Goal: Task Accomplishment & Management: Use online tool/utility

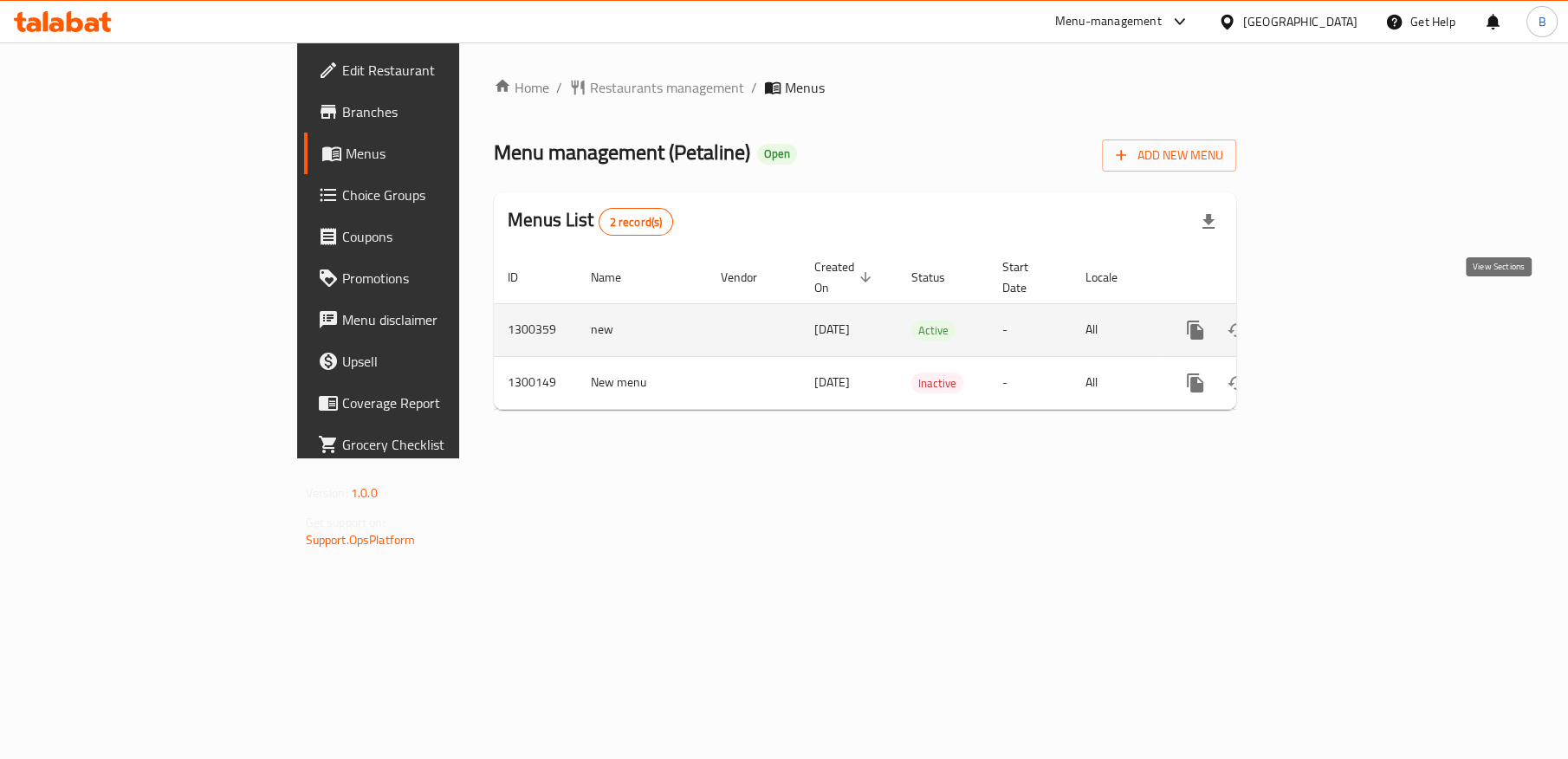
click at [1330, 319] on icon "enhanced table" at bounding box center [1320, 329] width 21 height 21
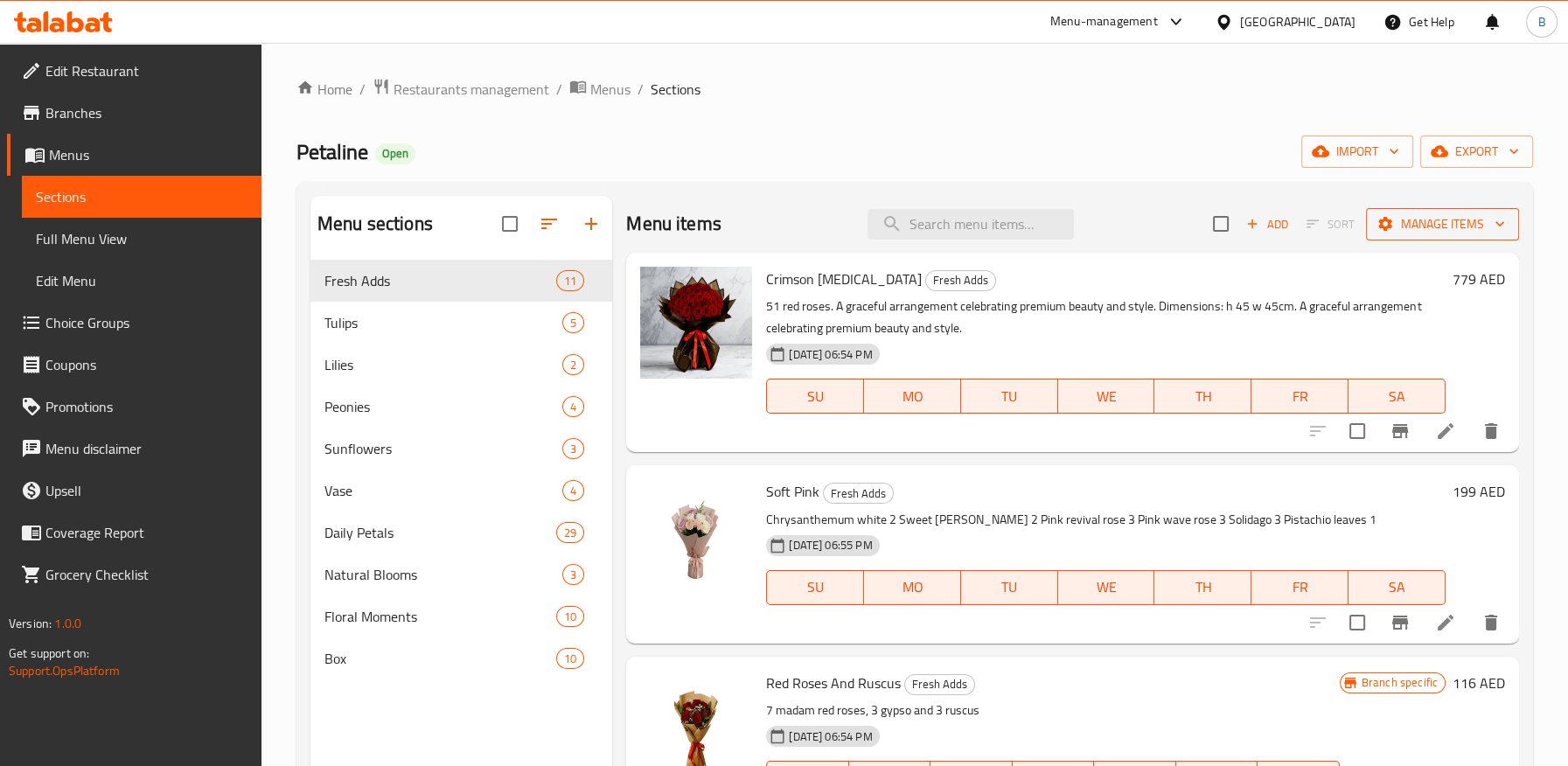
click at [1442, 226] on span "Manage items" at bounding box center [1442, 224] width 125 height 22
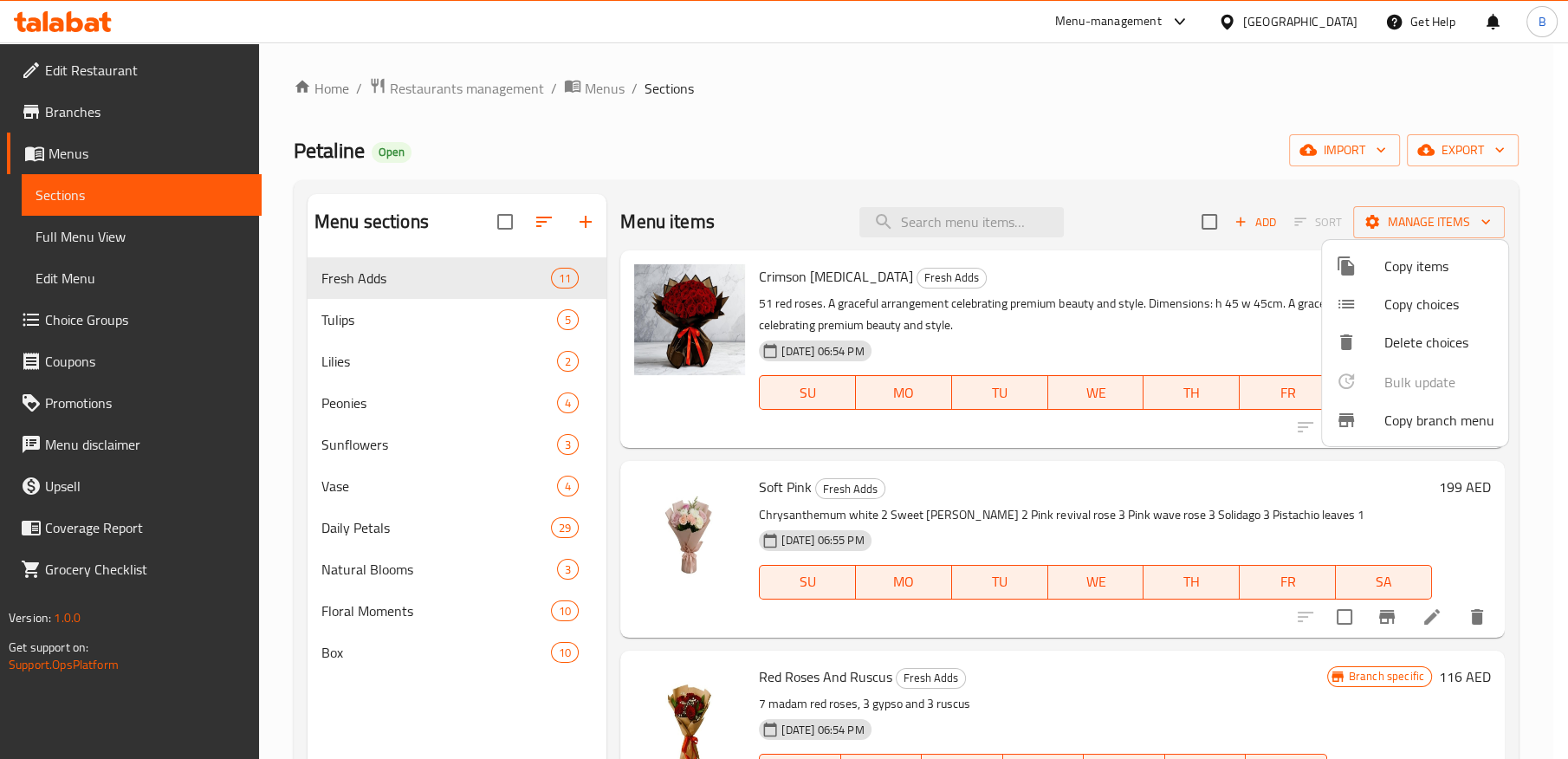
click at [1425, 150] on div at bounding box center [784, 379] width 1568 height 759
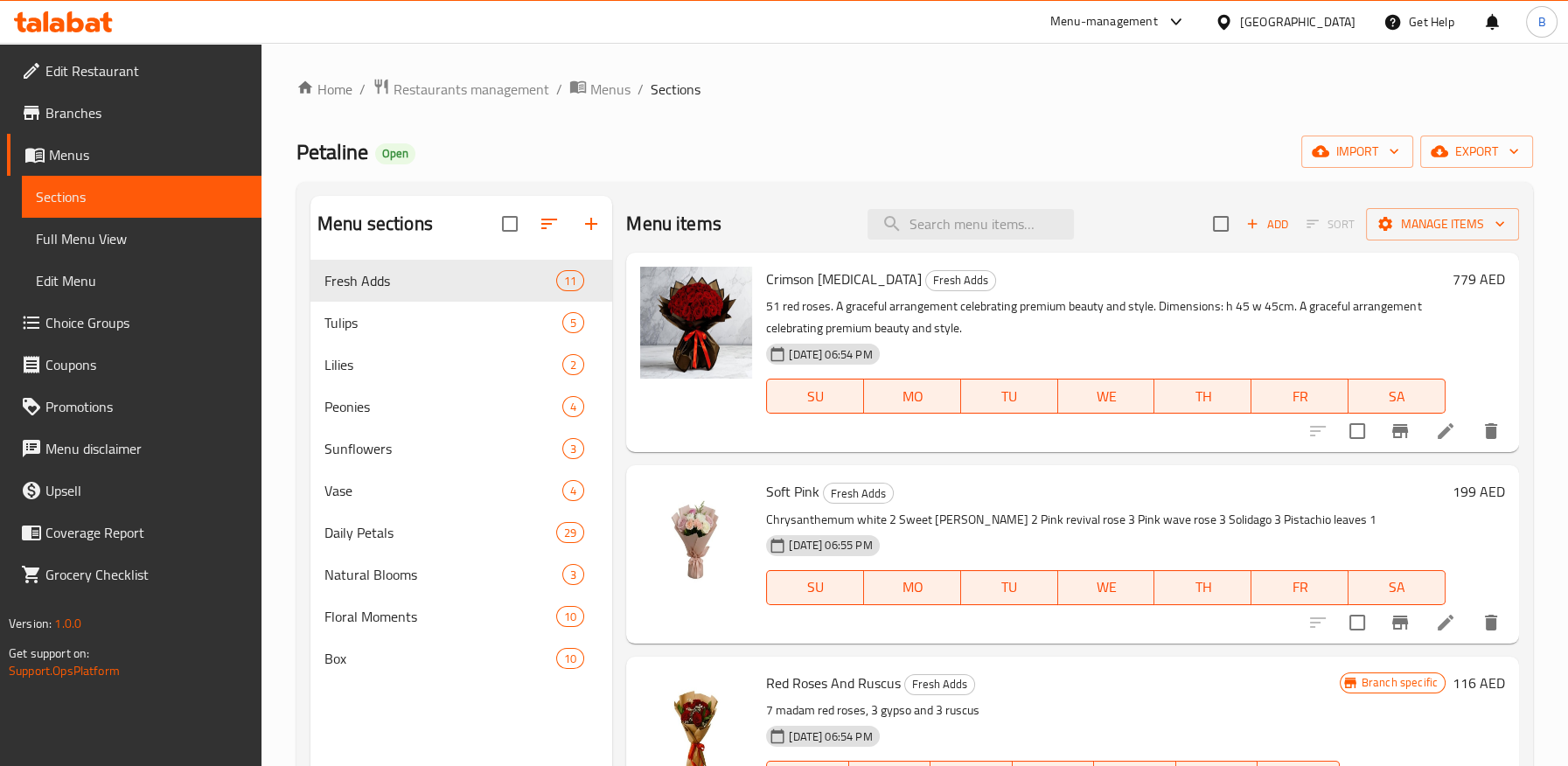
click at [1114, 88] on ol "Home / Restaurants management / Menus / Sections" at bounding box center [914, 89] width 1236 height 23
click at [1456, 229] on span "Manage items" at bounding box center [1442, 224] width 125 height 22
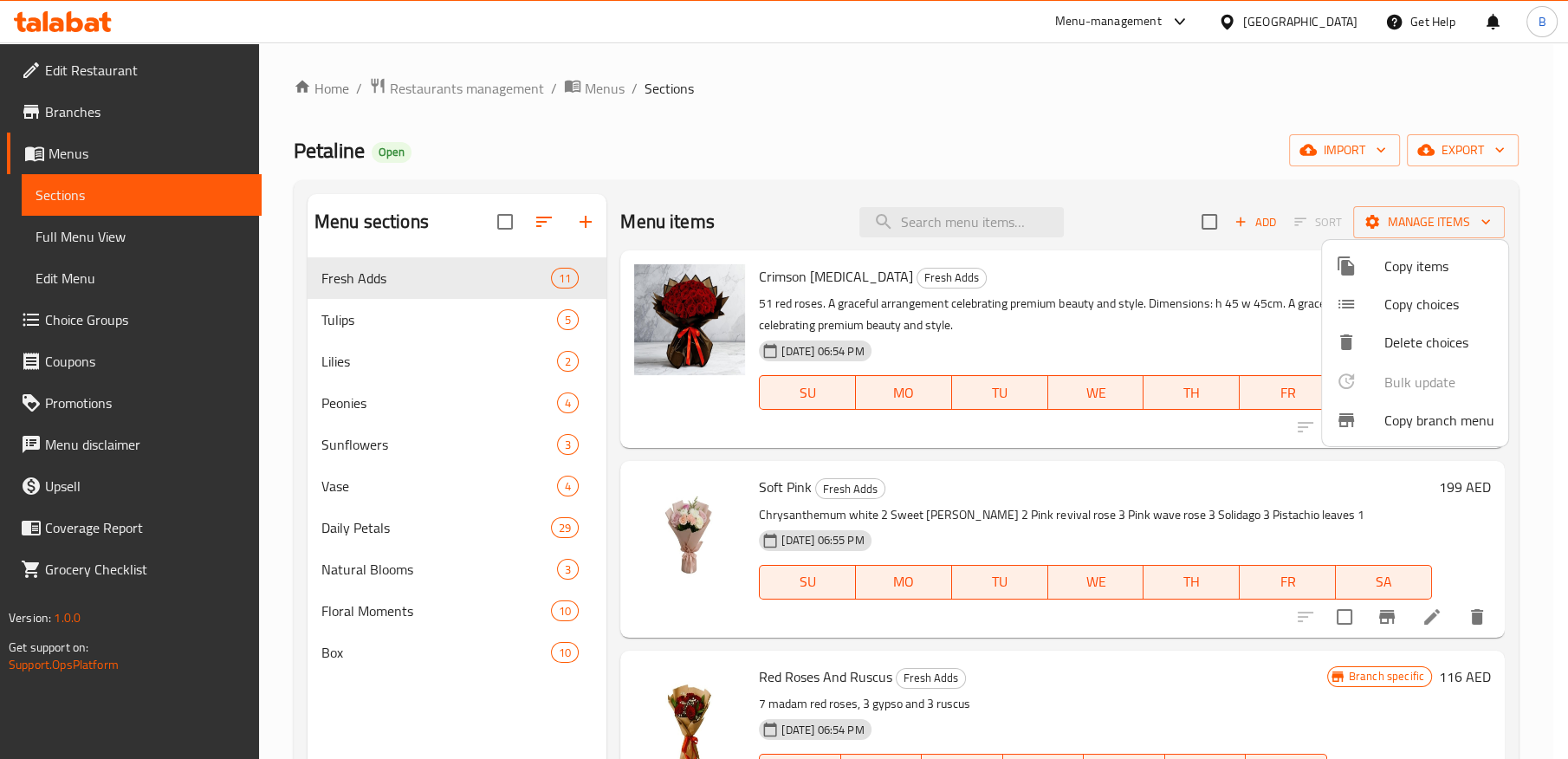
click at [1413, 418] on span "Copy branch menu" at bounding box center [1440, 420] width 110 height 21
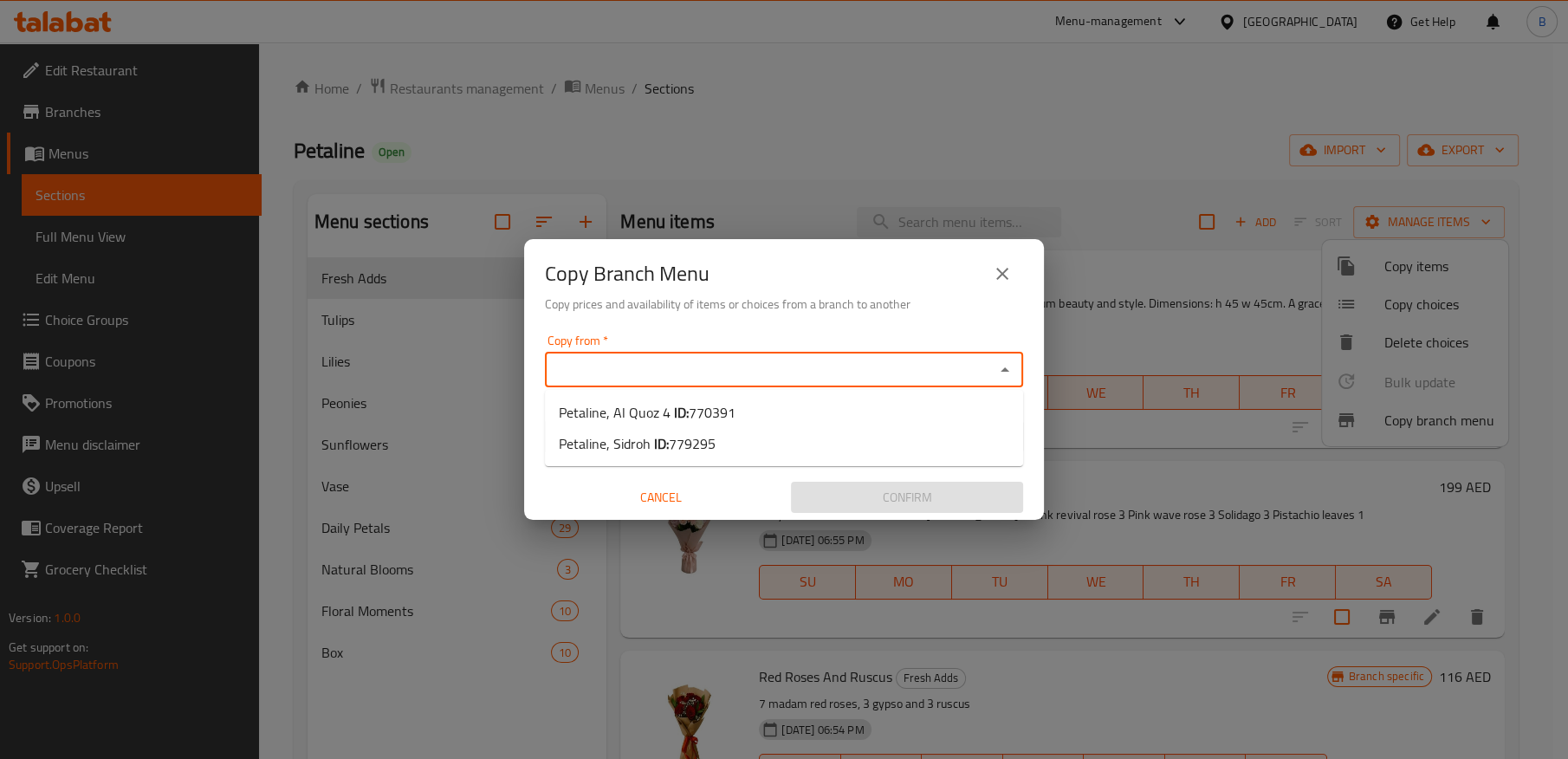
click at [711, 367] on input "Copy from   *" at bounding box center [770, 370] width 439 height 24
click at [743, 415] on li "Petaline, Al Quoz 4 ID: 770391" at bounding box center [784, 412] width 478 height 31
type input "Petaline, Al Quoz 4"
click at [662, 427] on input "Copy to   *" at bounding box center [770, 437] width 439 height 24
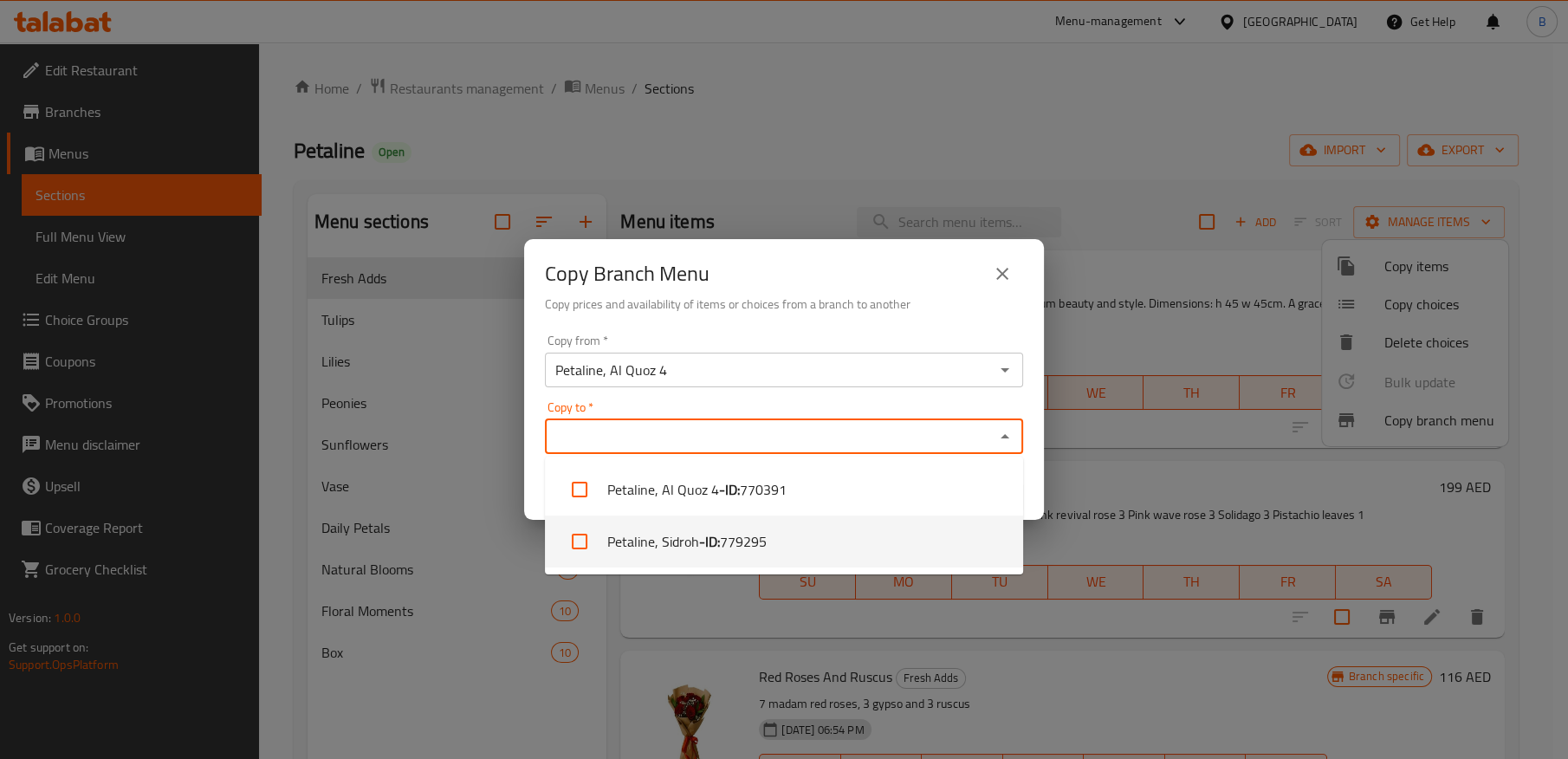
click at [659, 534] on li "Petaline, Sidroh - ID: 779295" at bounding box center [784, 541] width 478 height 52
checkbox input "true"
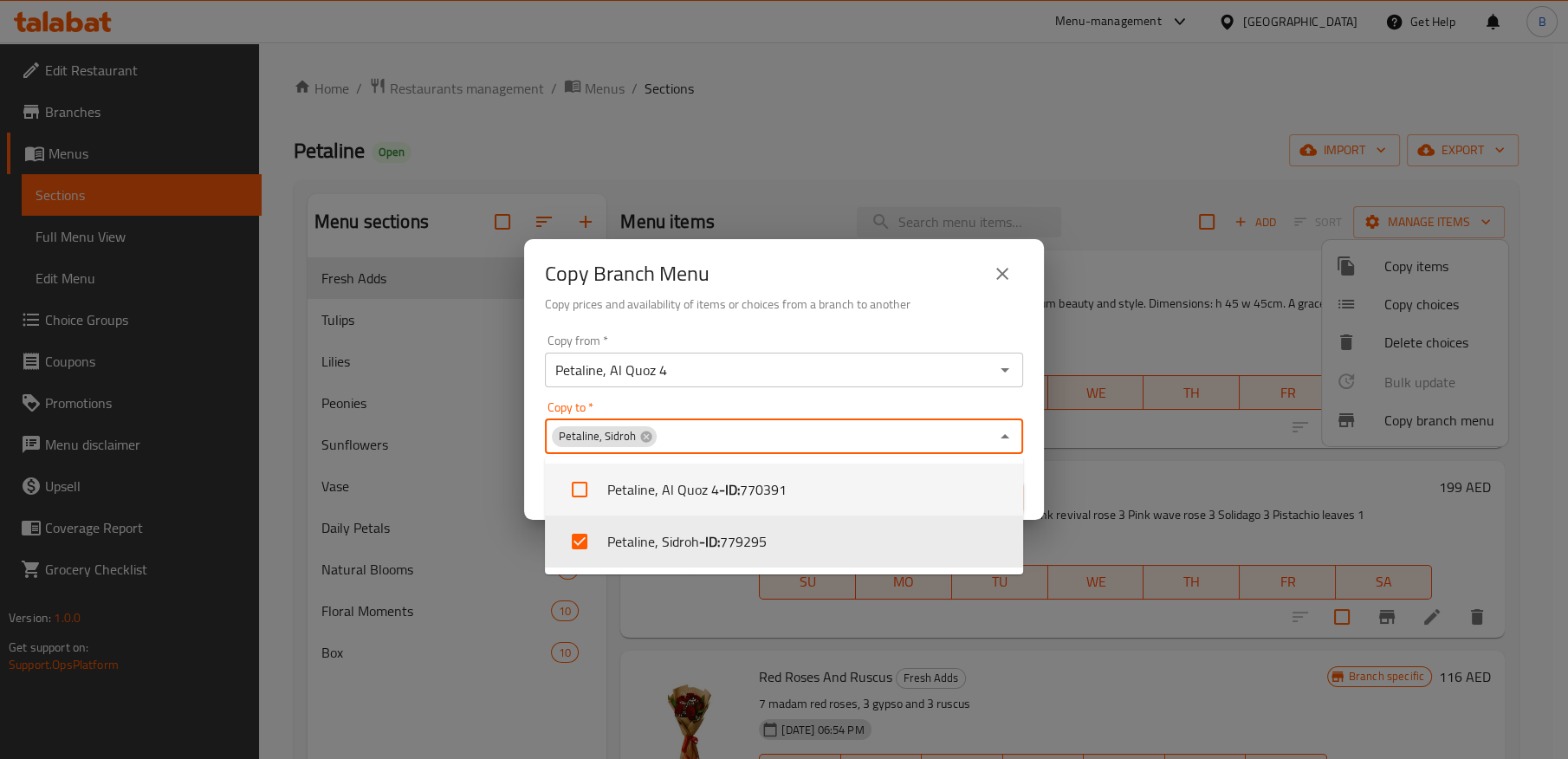
click at [772, 318] on div "Copy Branch Menu Copy prices and availability of items or choices from a branch…" at bounding box center [784, 284] width 520 height 88
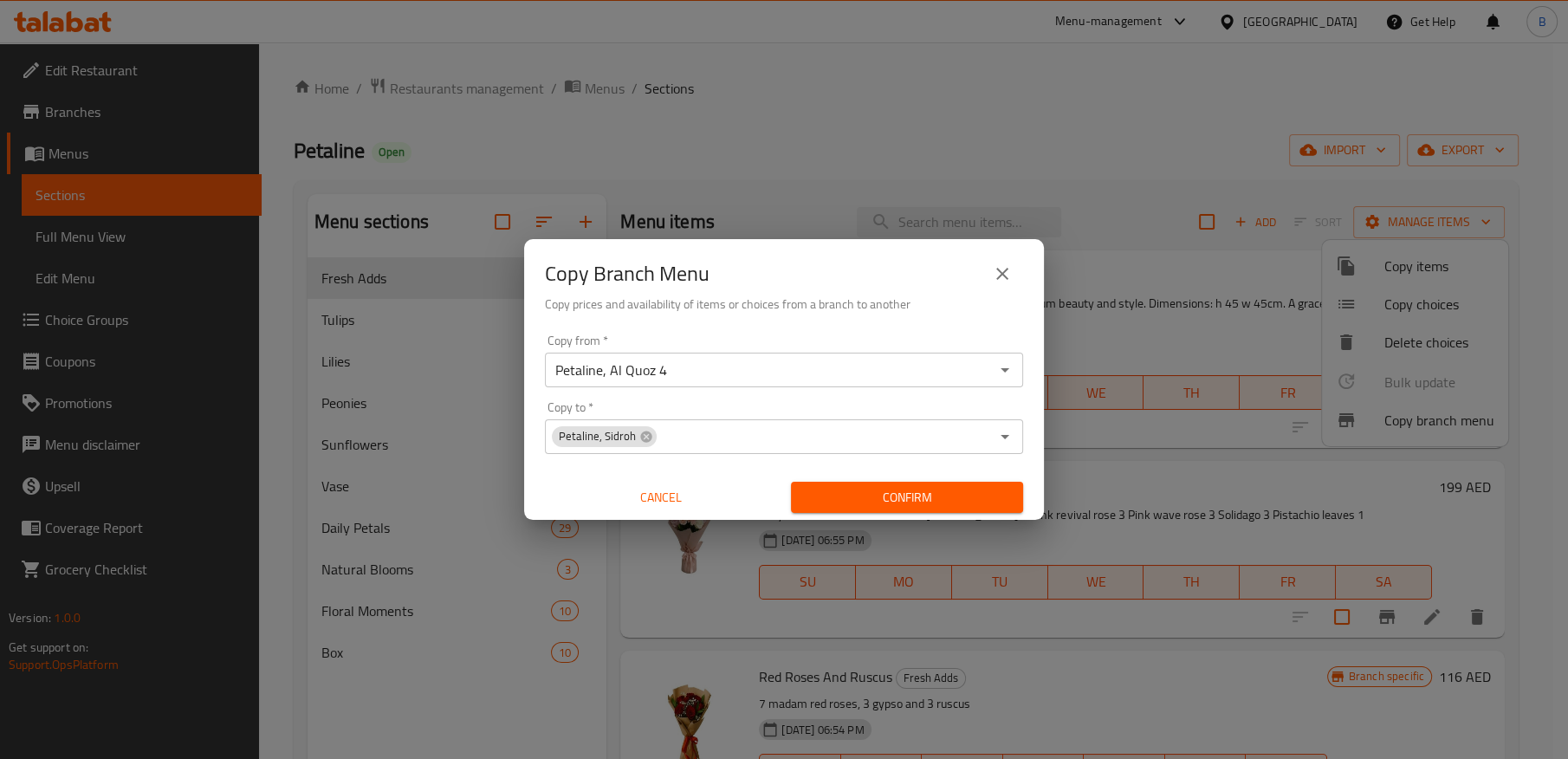
click at [867, 498] on span "Confirm" at bounding box center [906, 498] width 205 height 22
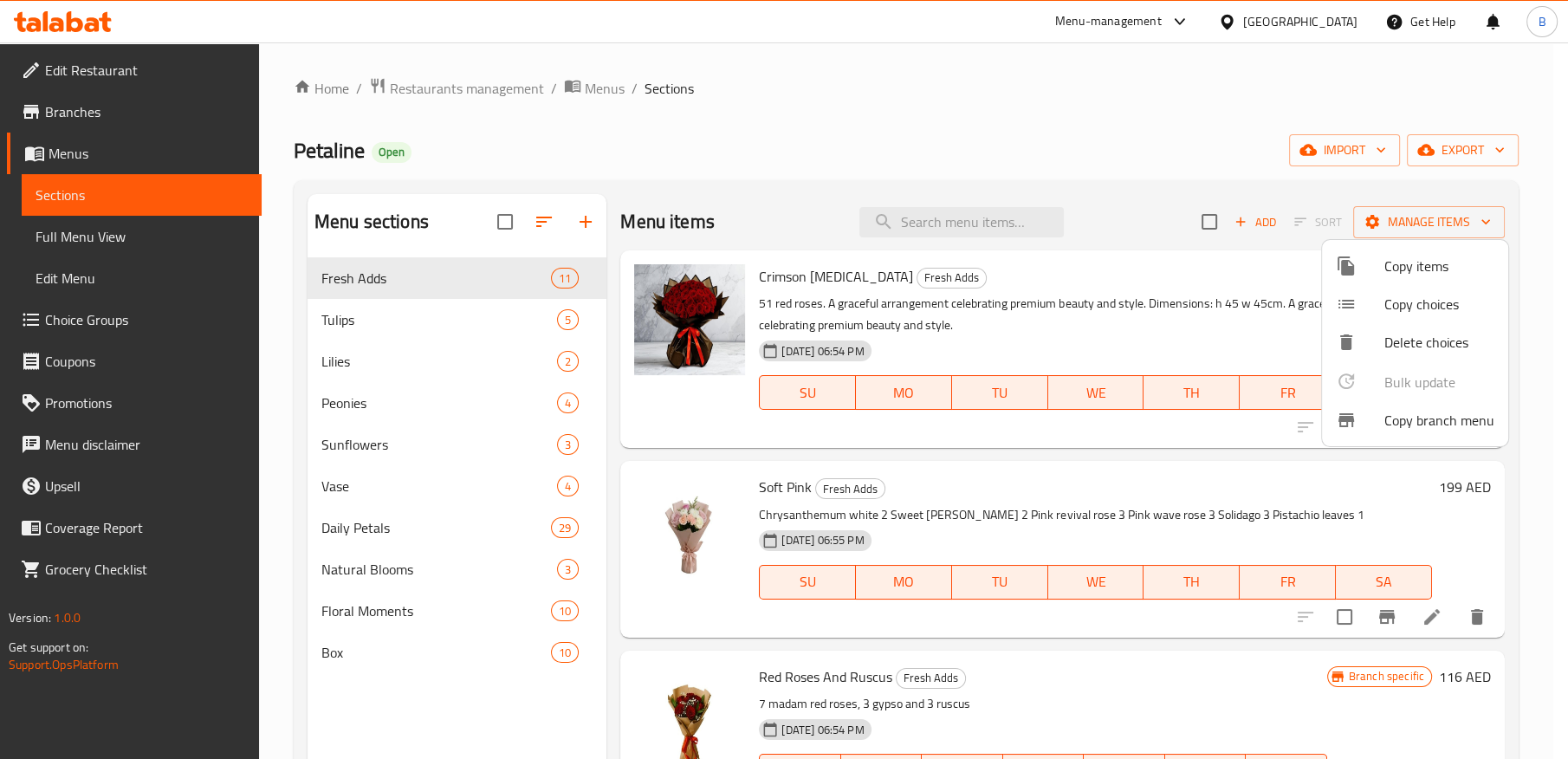
click at [69, 111] on div at bounding box center [784, 379] width 1568 height 759
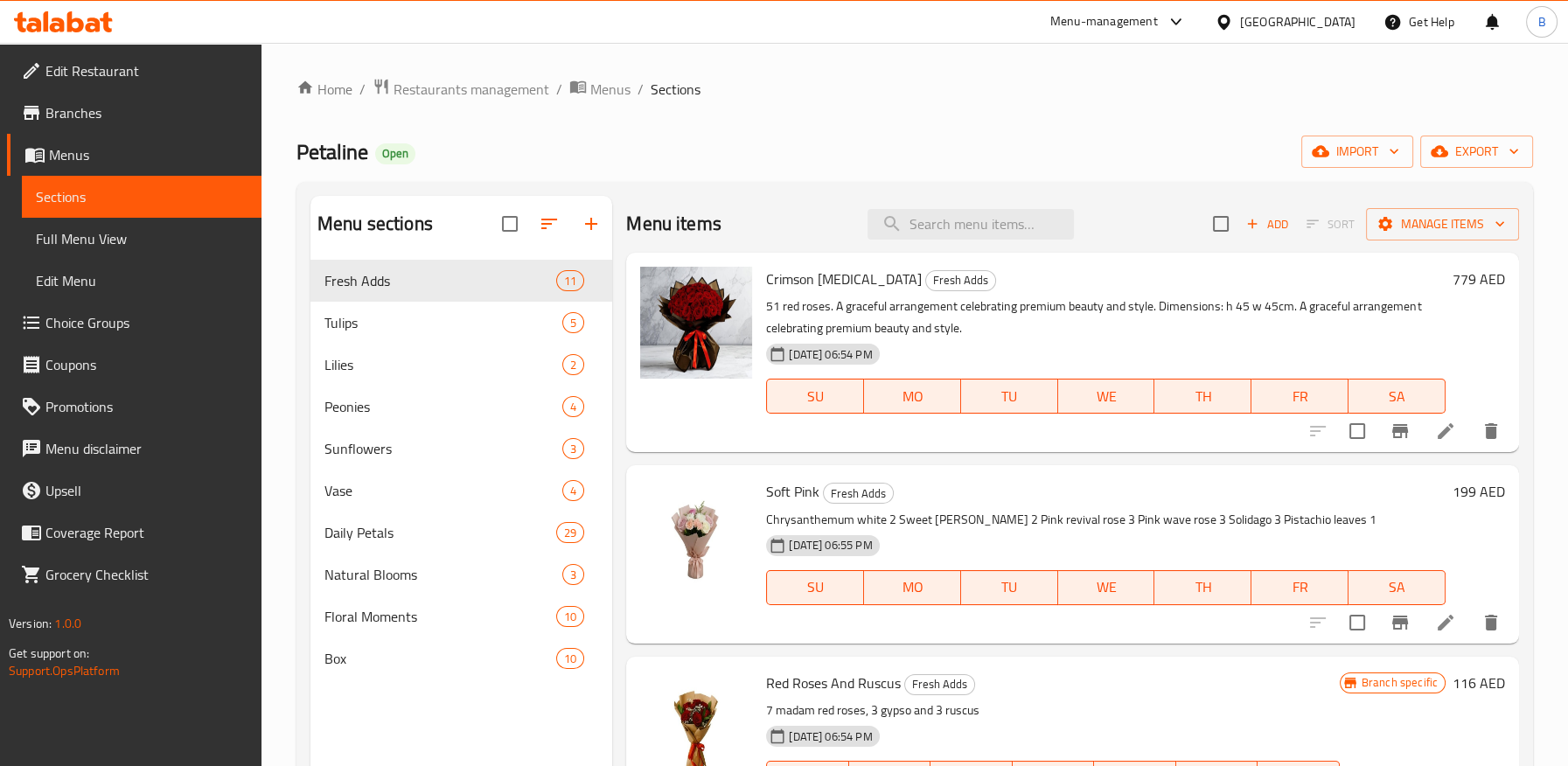
click at [69, 112] on span "Branches" at bounding box center [146, 112] width 202 height 21
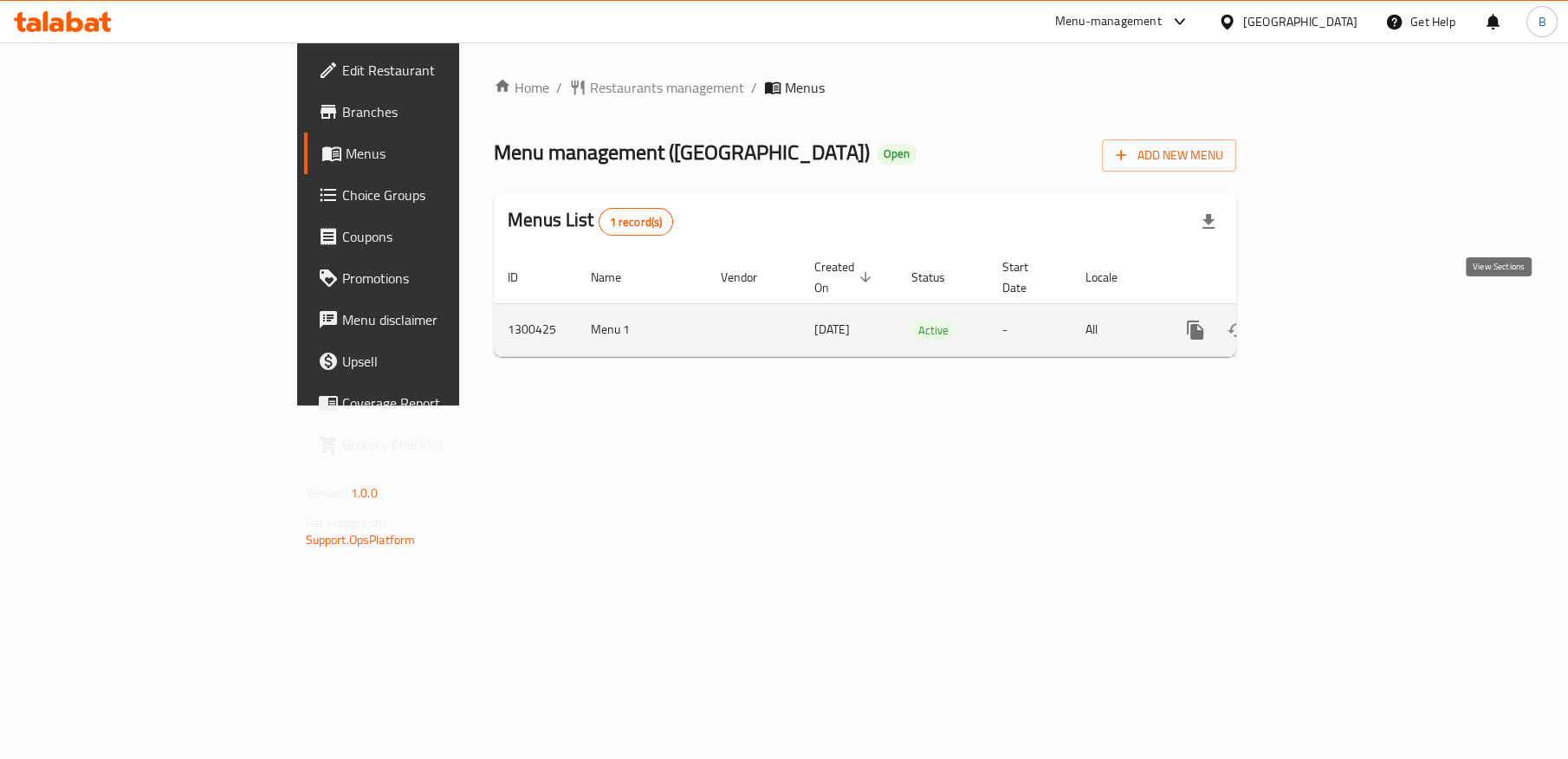
click at [1330, 319] on icon "enhanced table" at bounding box center [1320, 329] width 21 height 21
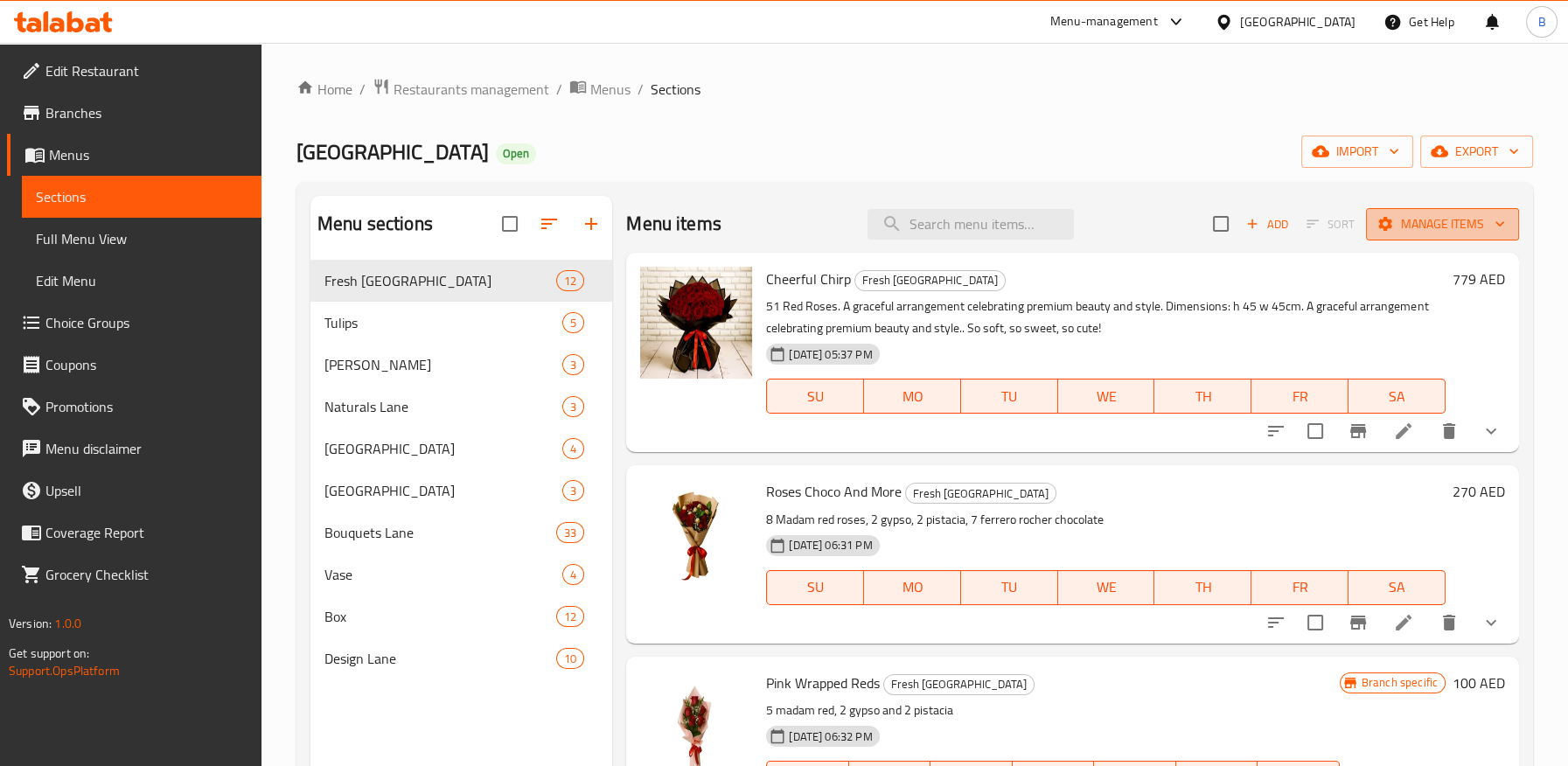
click at [1404, 232] on span "Manage items" at bounding box center [1442, 224] width 125 height 22
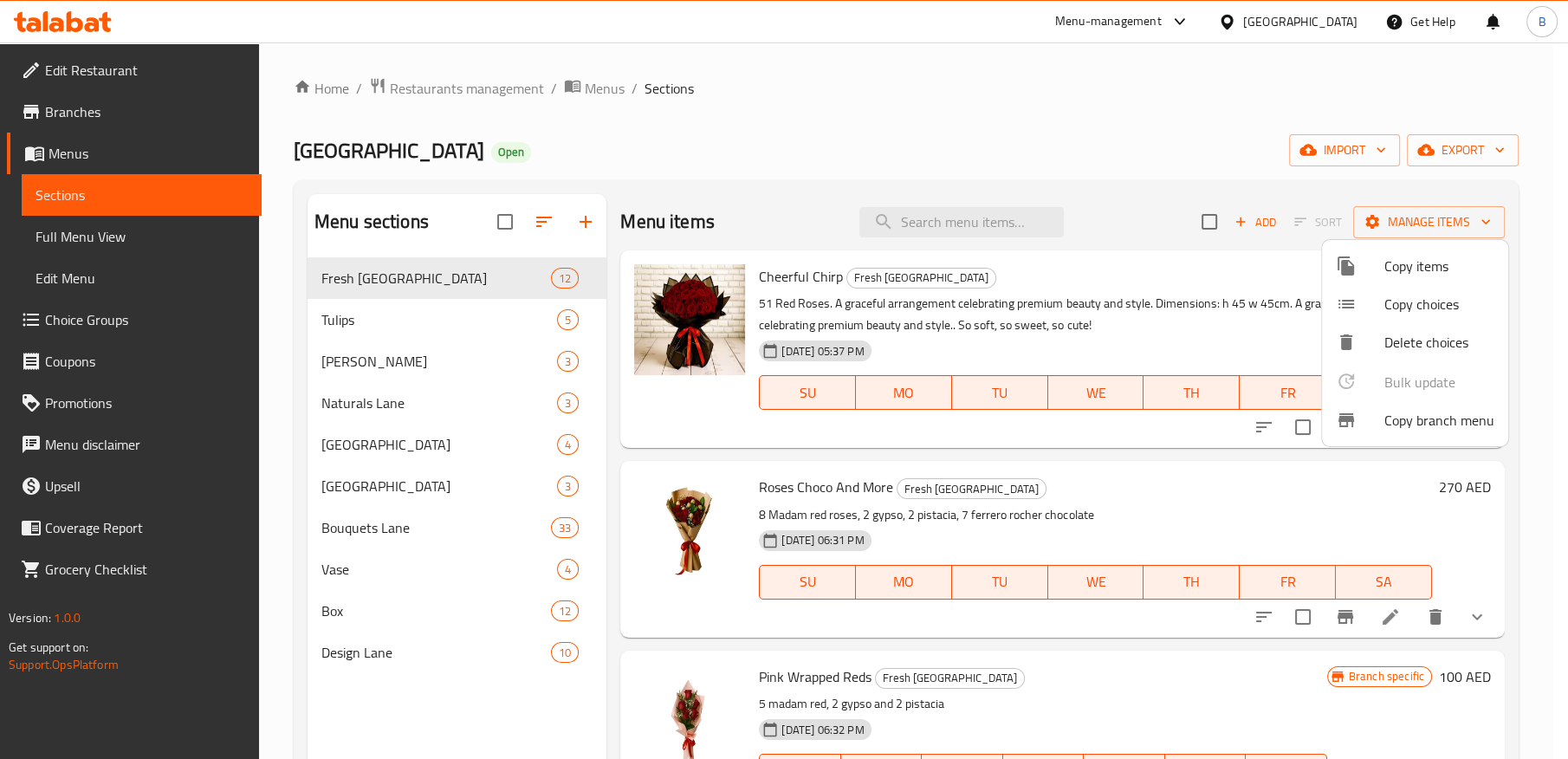
click at [1388, 415] on span "Copy branch menu" at bounding box center [1440, 420] width 110 height 21
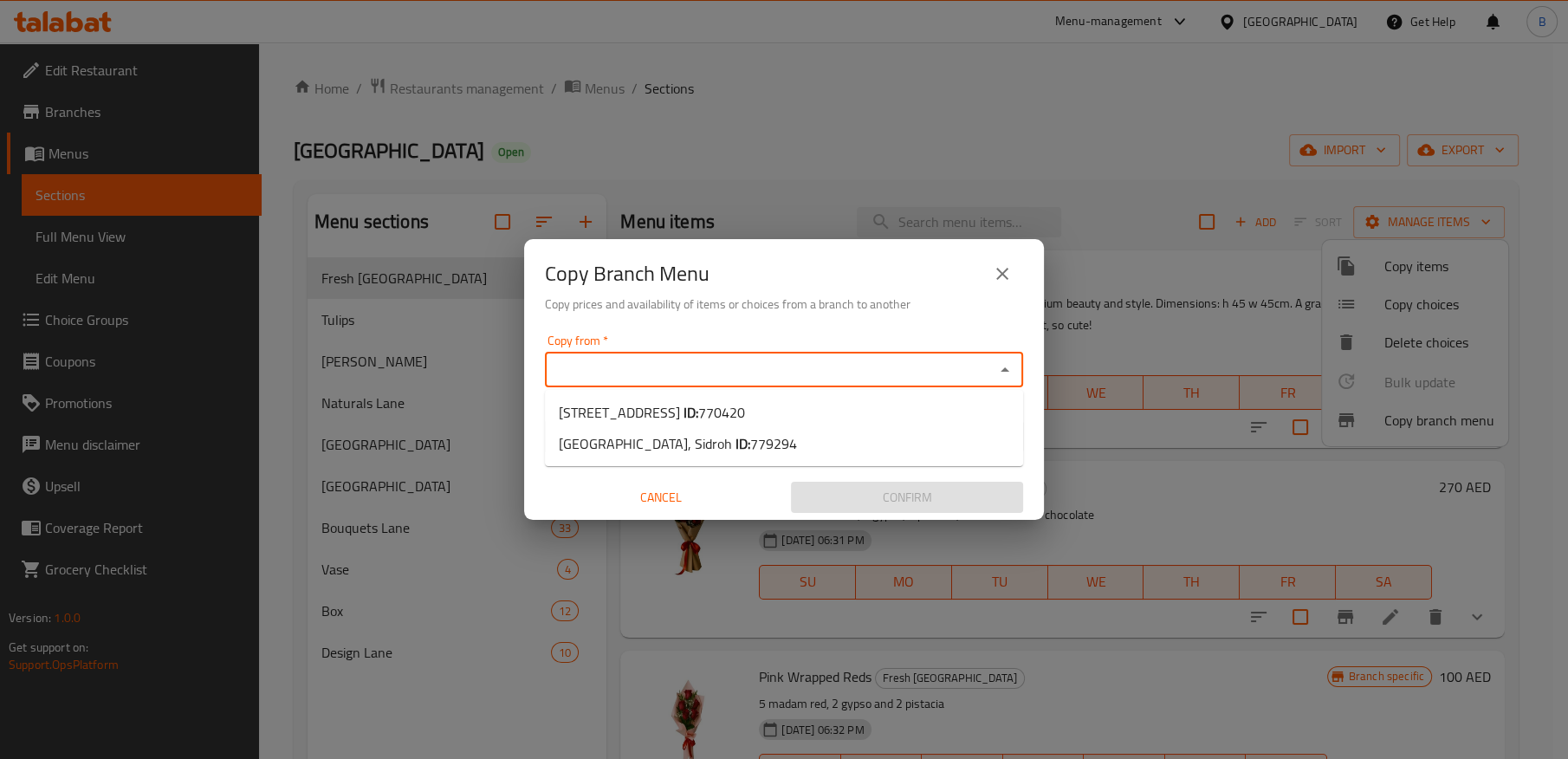
click at [730, 365] on input "Copy from   *" at bounding box center [770, 370] width 439 height 24
click at [782, 398] on li "[GEOGRAPHIC_DATA], Al Quoz 4 ID: 770420" at bounding box center [784, 412] width 478 height 31
type input "[STREET_ADDRESS]"
click at [672, 428] on input "Copy to   *" at bounding box center [770, 437] width 439 height 24
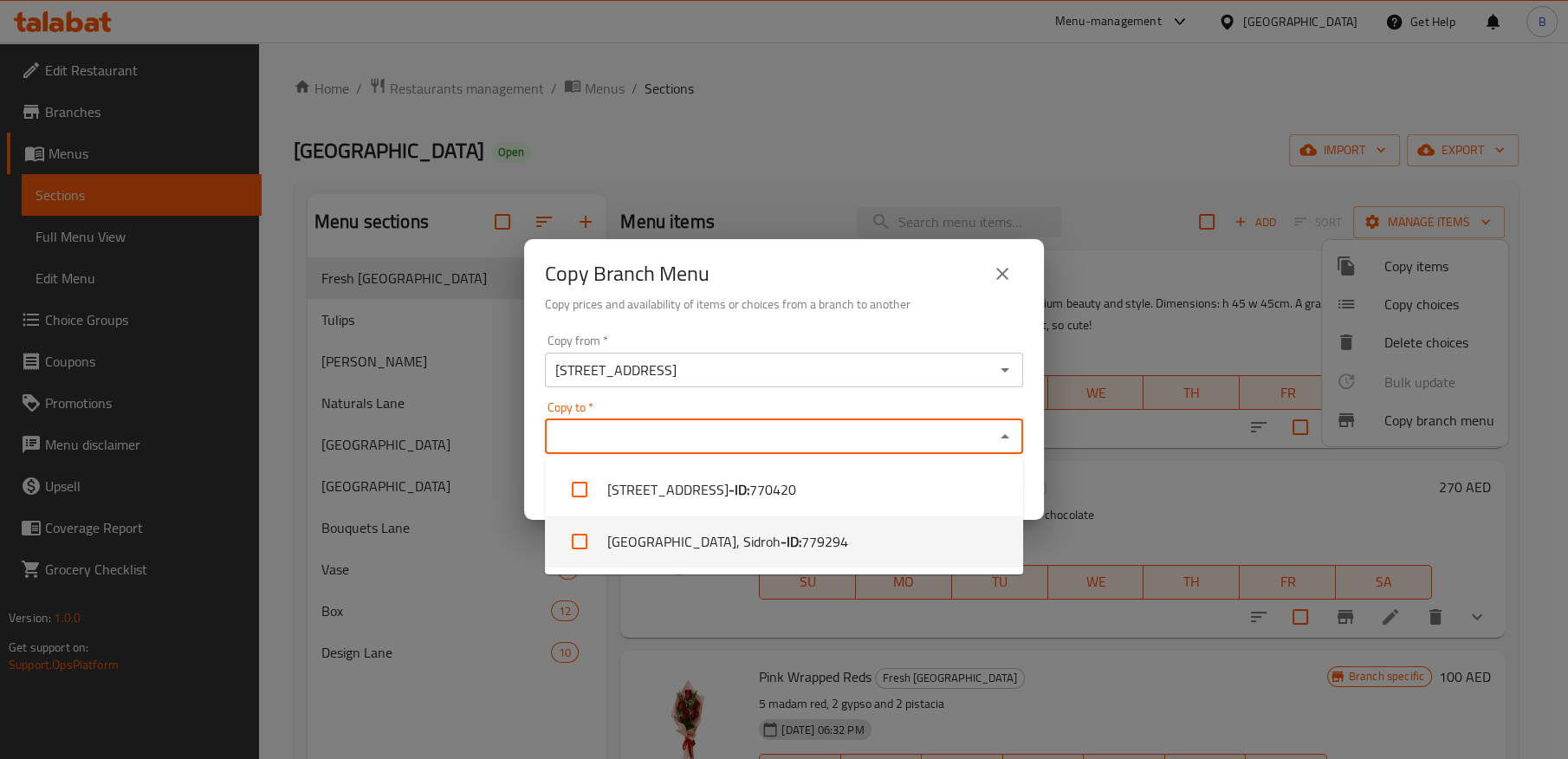
click at [696, 539] on li "[GEOGRAPHIC_DATA], Sidroh - ID: 779294" at bounding box center [784, 541] width 478 height 52
checkbox input "true"
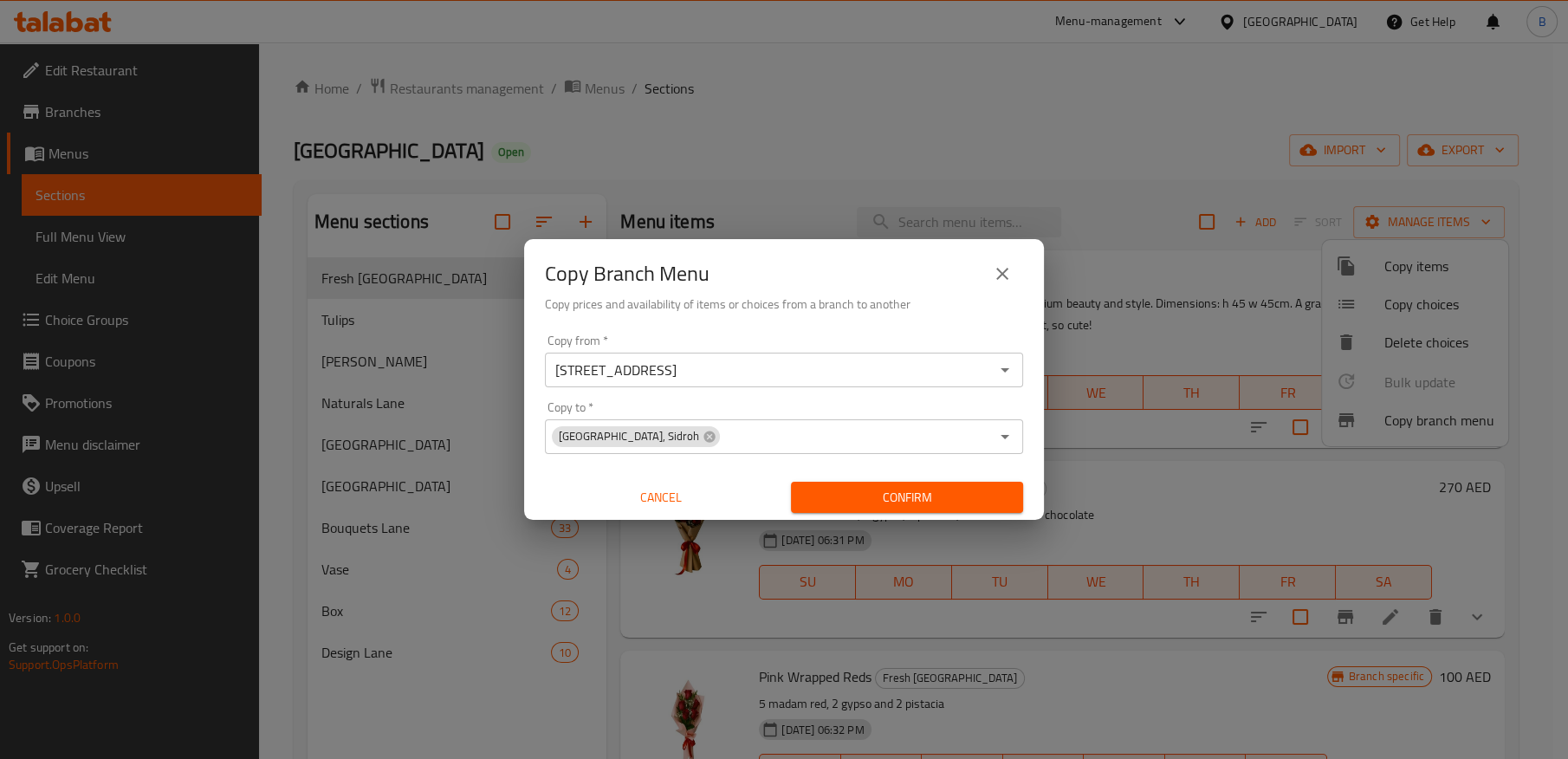
click at [744, 328] on div "Copy from   * [GEOGRAPHIC_DATA], Al Quoz 4 Copy from * Copy to   * [GEOGRAPHIC_…" at bounding box center [784, 424] width 520 height 194
click at [859, 500] on span "Confirm" at bounding box center [906, 498] width 205 height 22
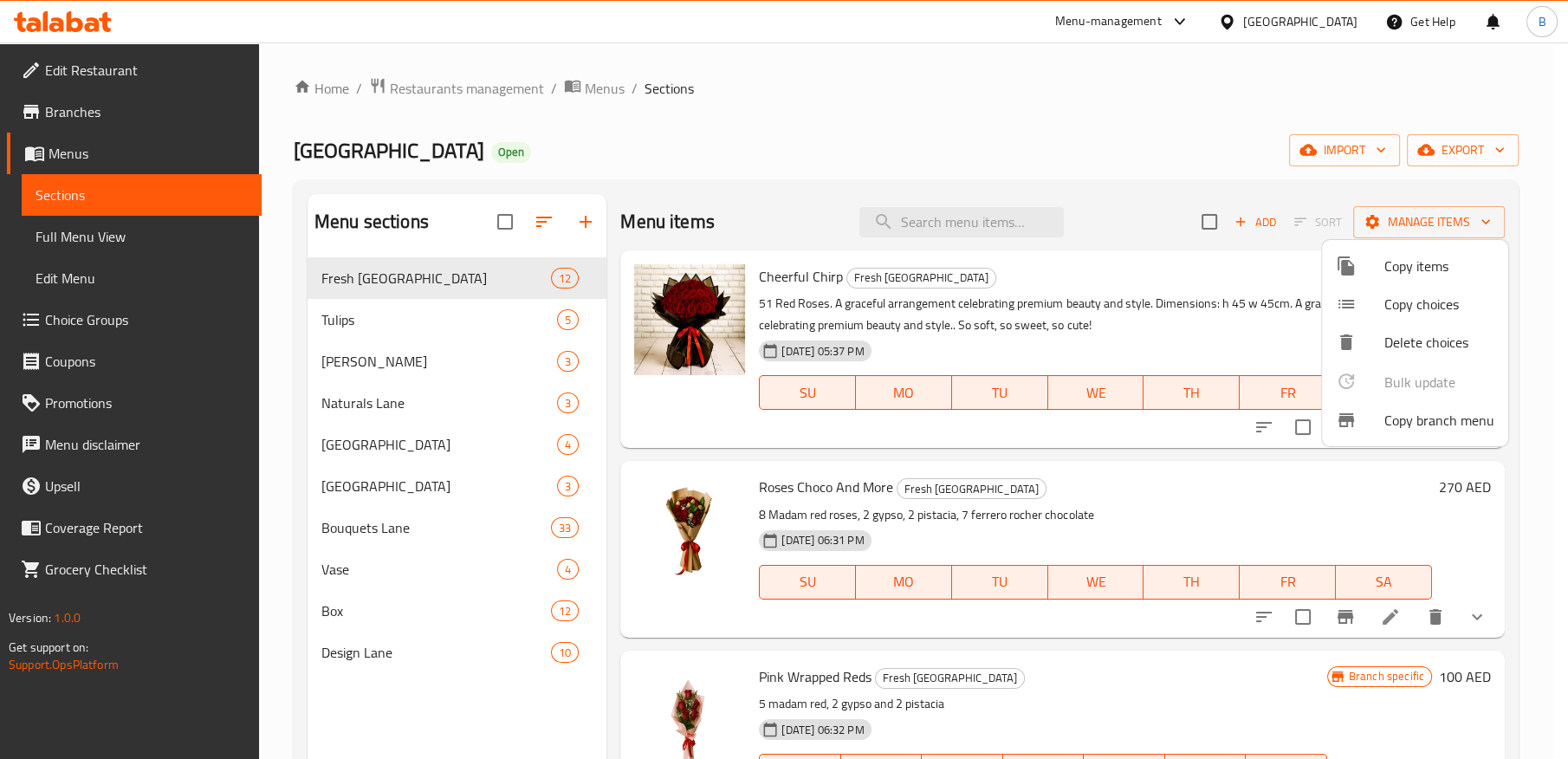
click at [83, 107] on div at bounding box center [784, 379] width 1568 height 759
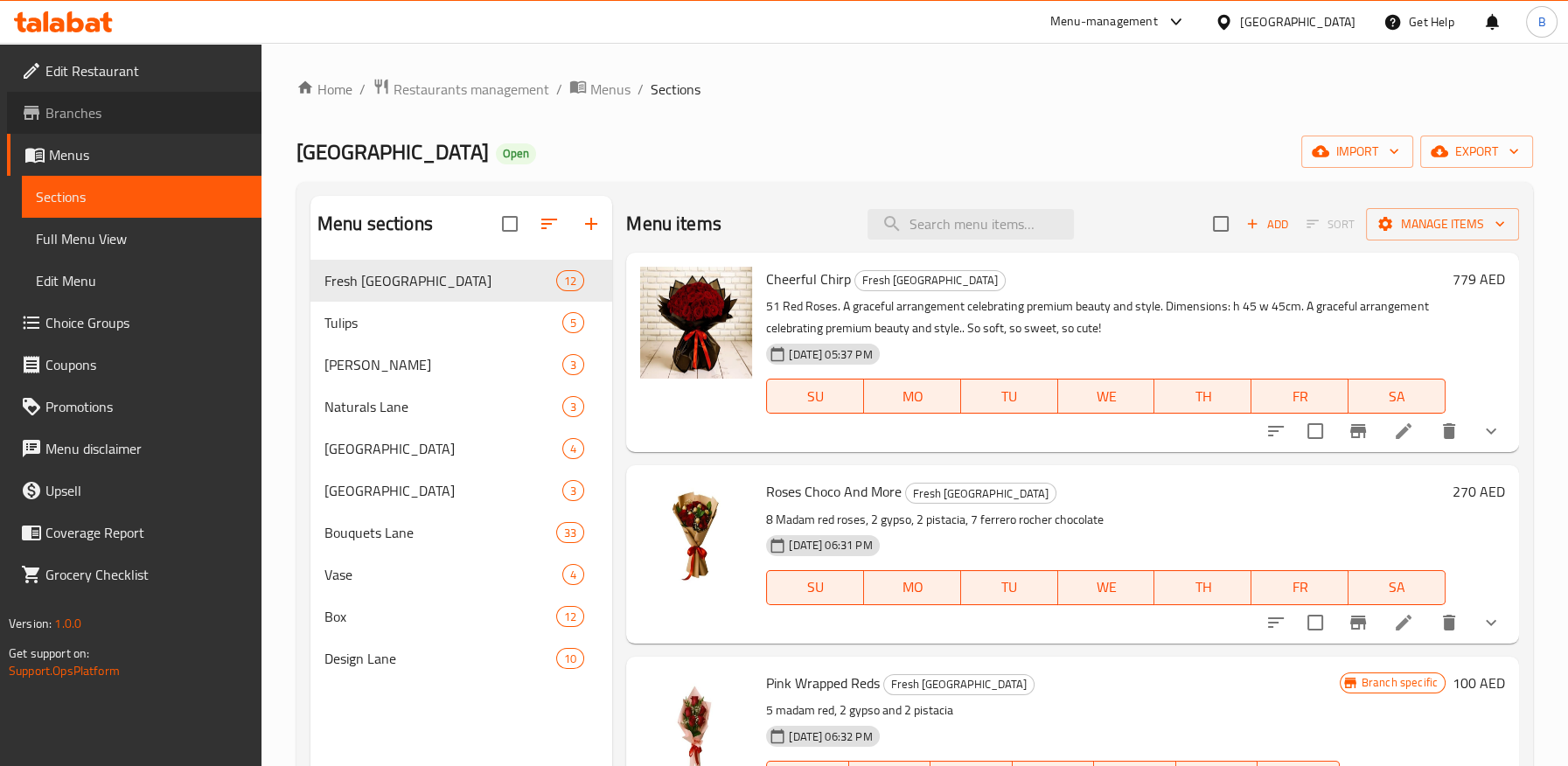
click at [35, 107] on icon at bounding box center [31, 112] width 21 height 21
